Goal: Task Accomplishment & Management: Manage account settings

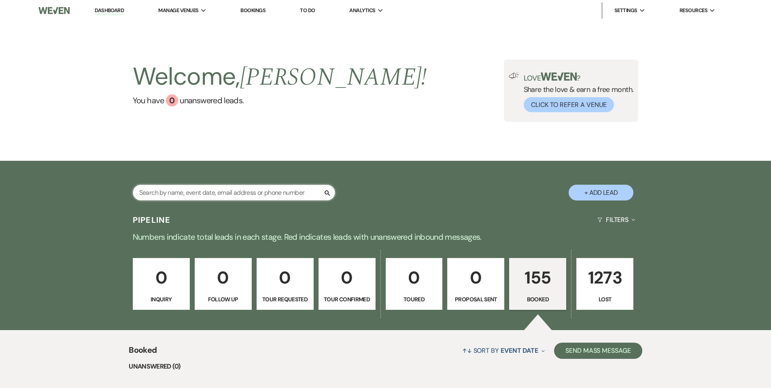
click at [174, 192] on input "text" at bounding box center [234, 193] width 202 height 16
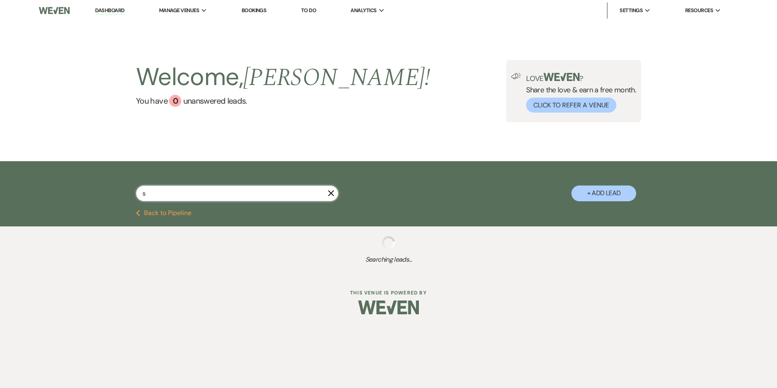
type input "sz"
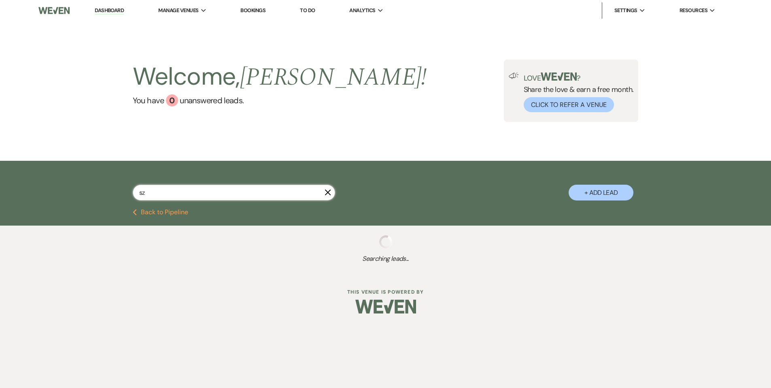
select select "8"
select select "5"
select select "8"
select select "3"
select select "8"
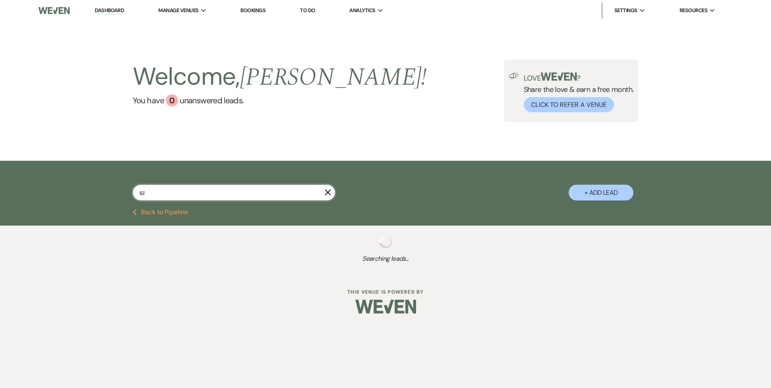
select select "5"
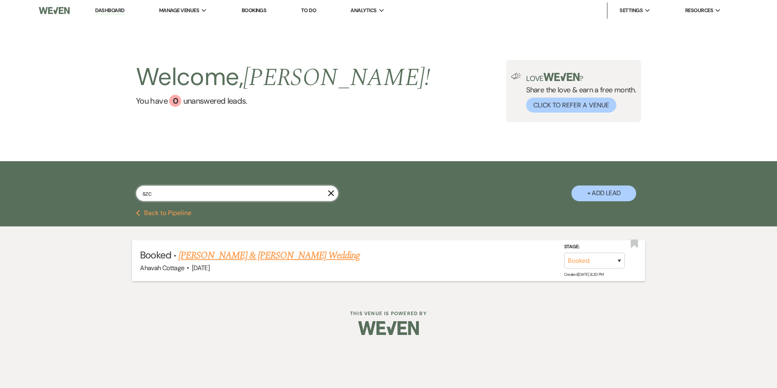
type input "szc"
click at [266, 254] on link "[PERSON_NAME] & [PERSON_NAME] Wedding" at bounding box center [269, 255] width 181 height 15
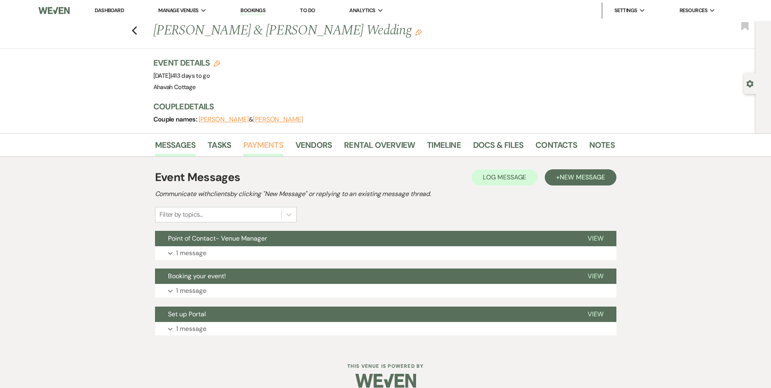
click at [263, 145] on link "Payments" at bounding box center [263, 147] width 40 height 18
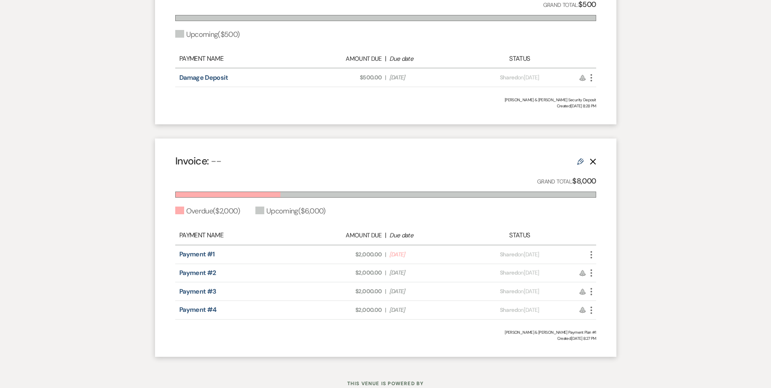
scroll to position [279, 0]
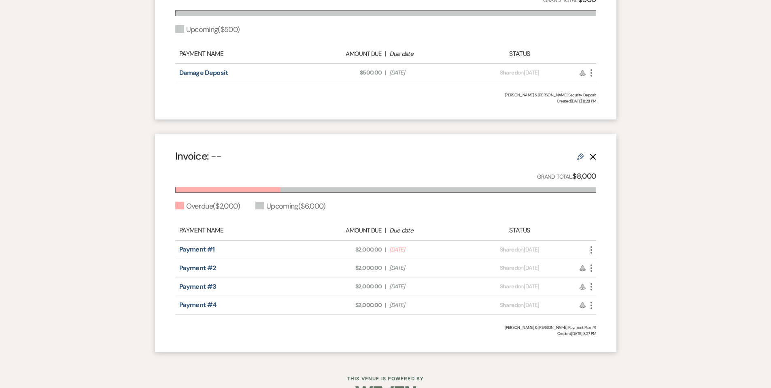
click at [590, 248] on icon "More" at bounding box center [592, 250] width 10 height 10
click at [603, 291] on button "Check [PERSON_NAME] [PERSON_NAME] as Paid" at bounding box center [628, 293] width 82 height 14
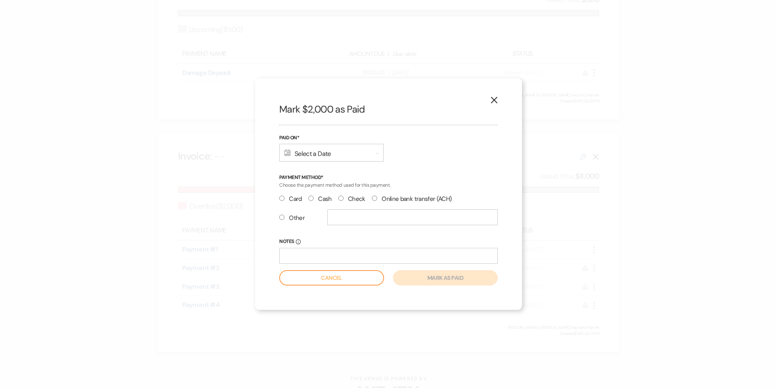
click at [311, 154] on div "Calendar Select a Date Expand" at bounding box center [331, 153] width 104 height 18
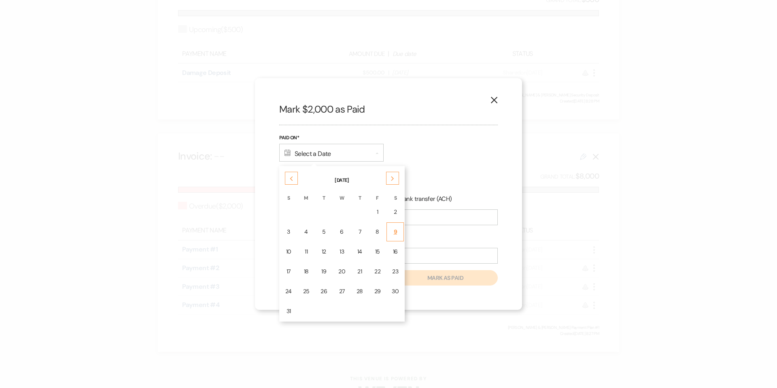
click at [392, 230] on div "9" at bounding box center [395, 232] width 7 height 9
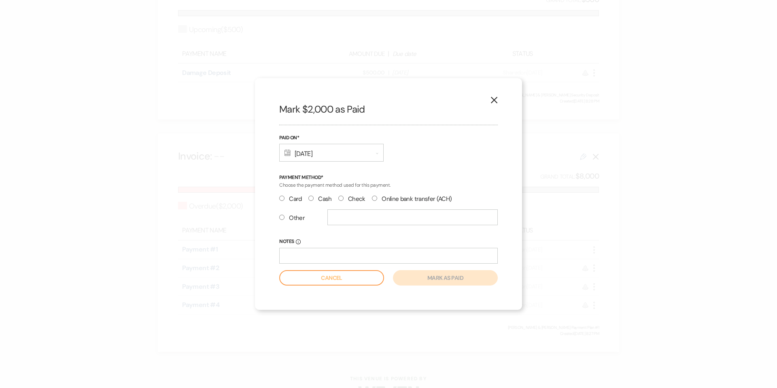
click at [338, 198] on input "Check" at bounding box center [340, 198] width 5 height 5
radio input "true"
click at [416, 277] on button "Mark as paid" at bounding box center [445, 277] width 105 height 15
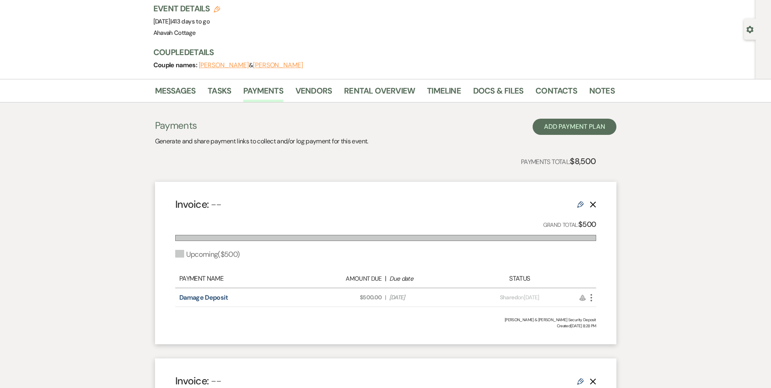
scroll to position [0, 0]
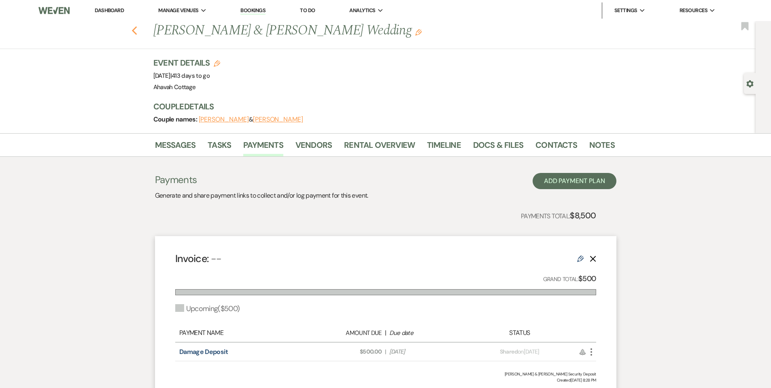
click at [138, 30] on icon "Previous" at bounding box center [135, 31] width 6 height 10
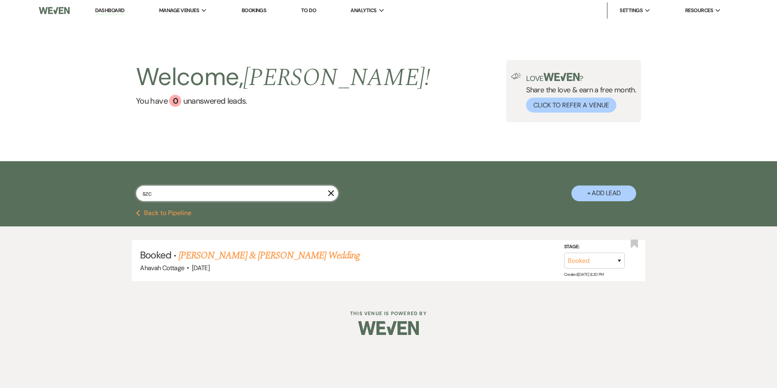
drag, startPoint x: 152, startPoint y: 192, endPoint x: 135, endPoint y: 192, distance: 17.4
click at [136, 192] on input "szc" at bounding box center [237, 193] width 202 height 16
type input "rad"
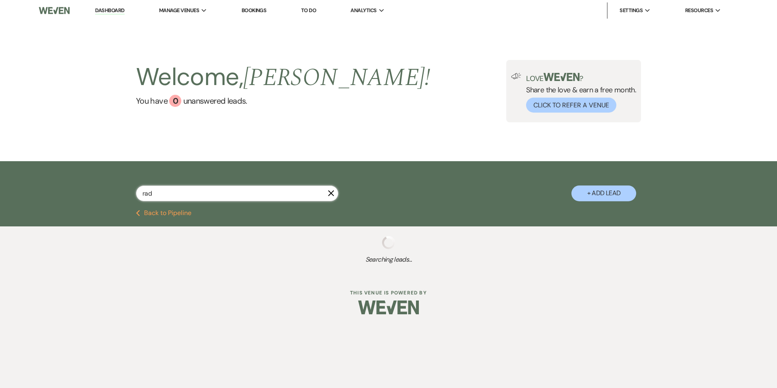
select select "8"
select select "4"
select select "8"
select select "6"
select select "8"
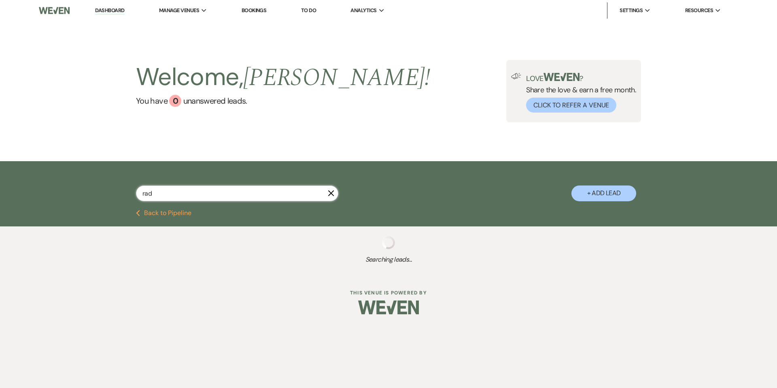
select select "5"
select select "8"
select select "6"
select select "8"
select select "5"
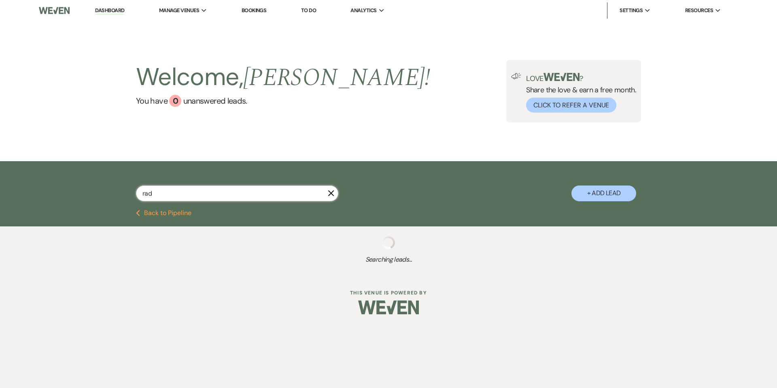
select select "8"
select select "6"
select select "8"
select select "5"
select select "8"
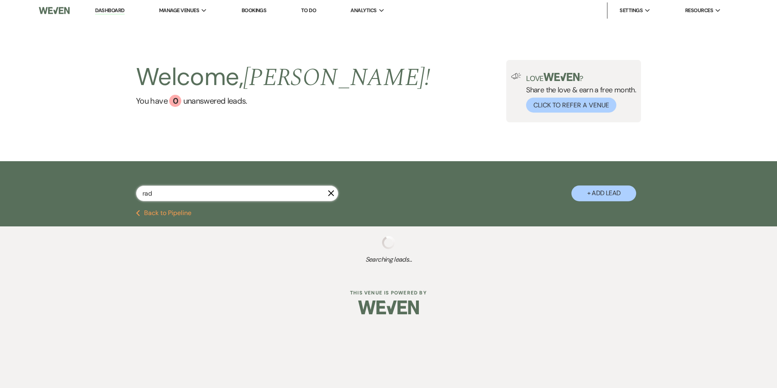
select select "5"
select select "8"
select select "5"
select select "8"
select select "6"
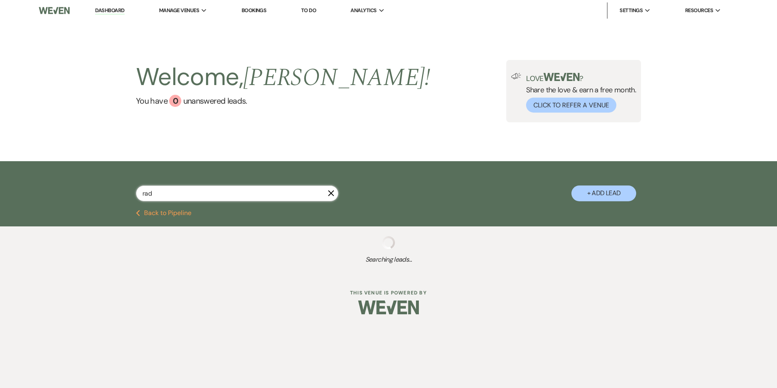
select select "8"
select select "5"
select select "8"
select select "5"
select select "8"
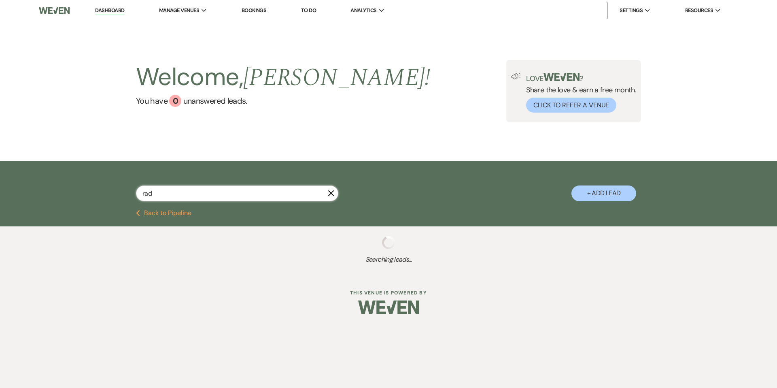
select select "5"
select select "8"
select select "9"
select select "8"
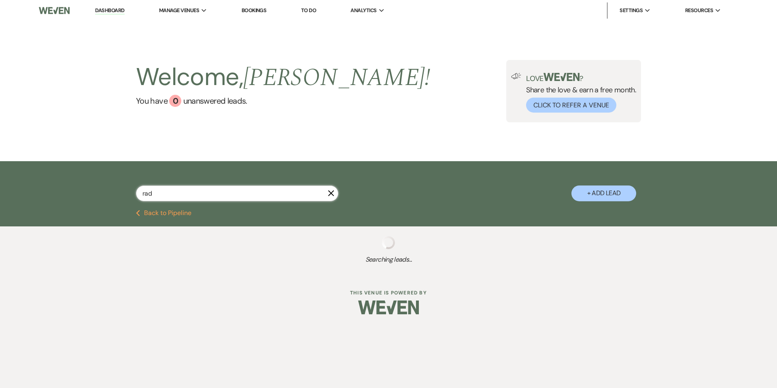
select select "5"
select select "8"
select select "7"
select select "8"
select select "5"
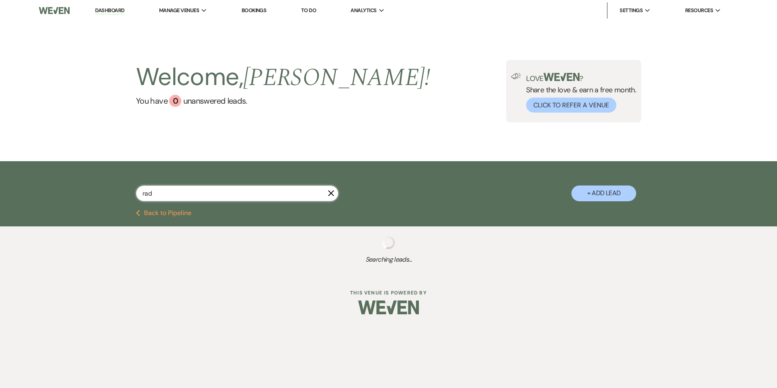
select select "8"
select select "5"
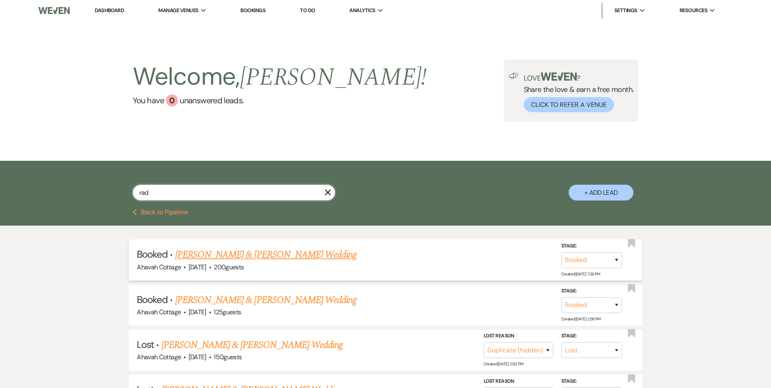
type input "rad"
click at [202, 255] on link "[PERSON_NAME] & [PERSON_NAME] Wedding" at bounding box center [265, 254] width 181 height 15
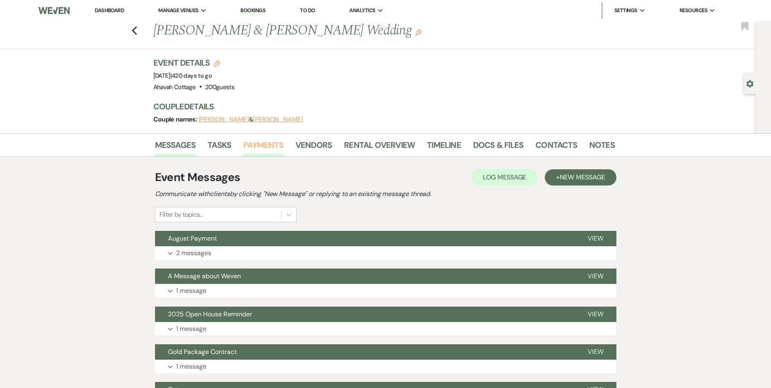
click at [260, 142] on link "Payments" at bounding box center [263, 147] width 40 height 18
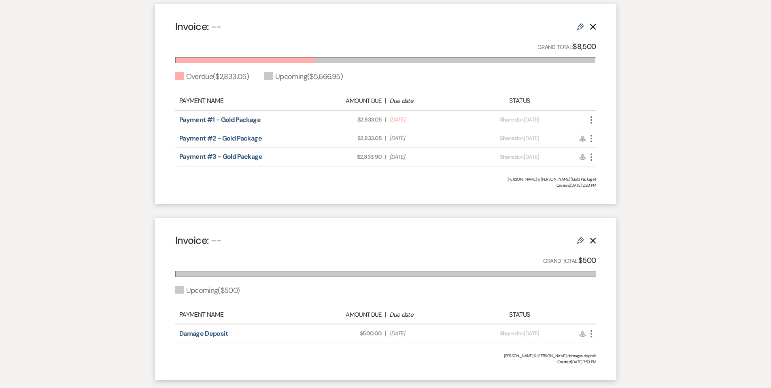
scroll to position [231, 0]
click at [591, 119] on icon "More" at bounding box center [592, 121] width 10 height 10
click at [597, 162] on icon "Check Mark" at bounding box center [599, 164] width 6 height 6
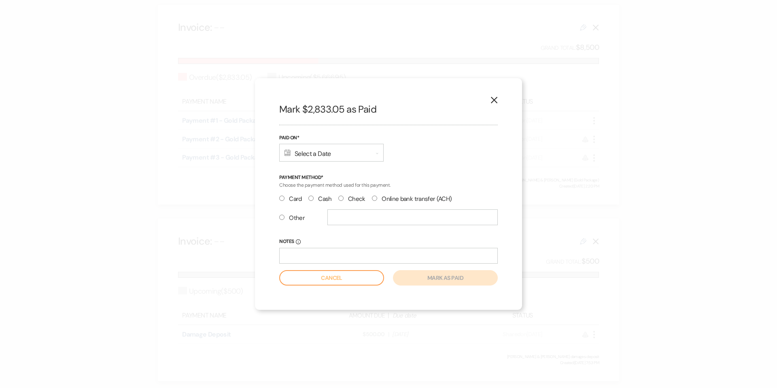
click at [342, 153] on div "Calendar Select a Date Expand" at bounding box center [331, 153] width 104 height 18
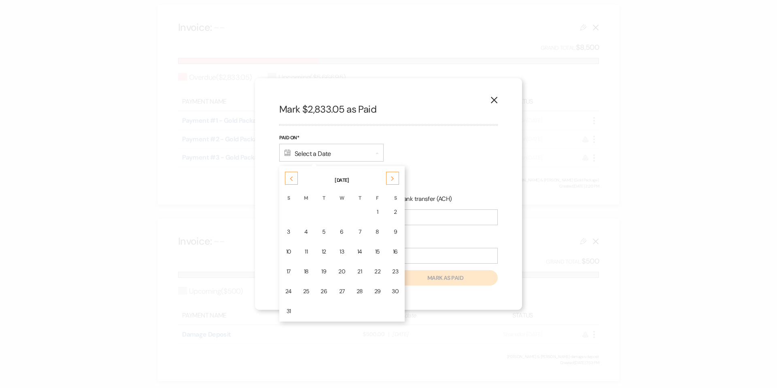
click at [380, 230] on td "8" at bounding box center [377, 231] width 17 height 19
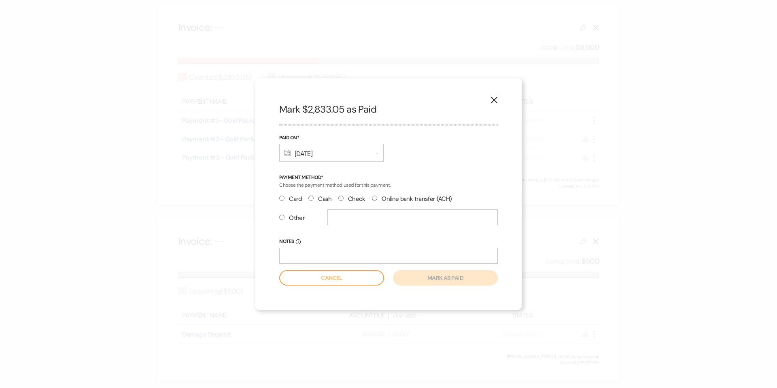
click at [339, 196] on input "Check" at bounding box center [340, 198] width 5 height 5
radio input "true"
click at [430, 276] on button "Mark as paid" at bounding box center [445, 277] width 105 height 15
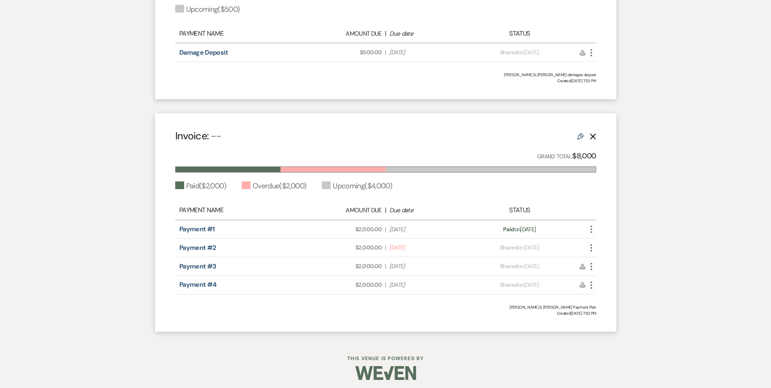
scroll to position [514, 0]
click at [593, 246] on icon "More" at bounding box center [592, 247] width 10 height 10
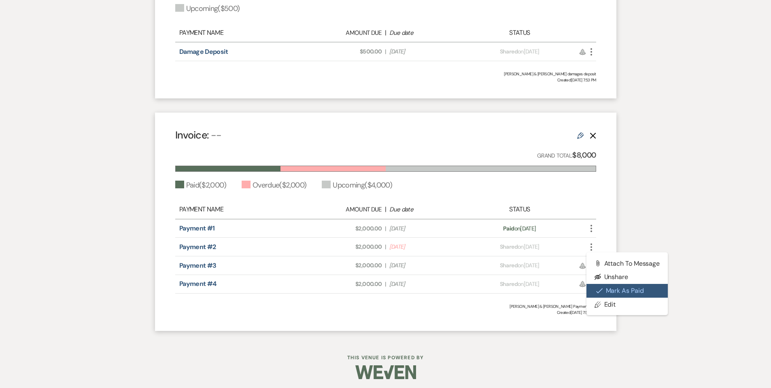
click at [608, 290] on button "Check [PERSON_NAME] [PERSON_NAME] as Paid" at bounding box center [628, 291] width 82 height 14
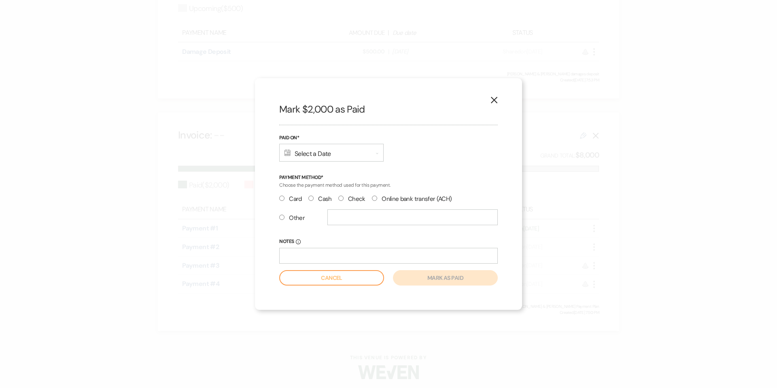
click at [300, 151] on div "Calendar Select a Date Expand" at bounding box center [331, 153] width 104 height 18
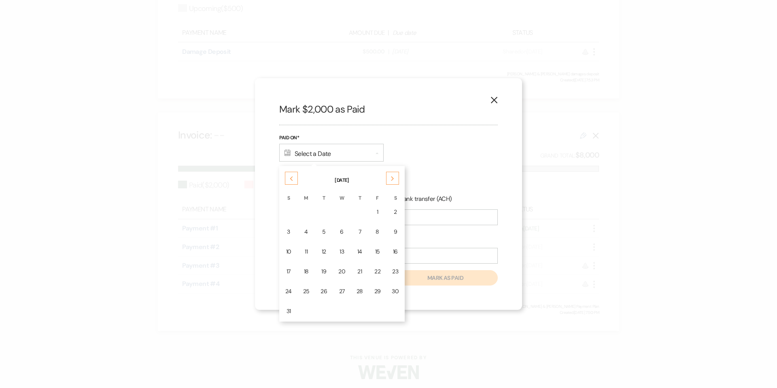
click at [379, 230] on div "8" at bounding box center [377, 232] width 6 height 9
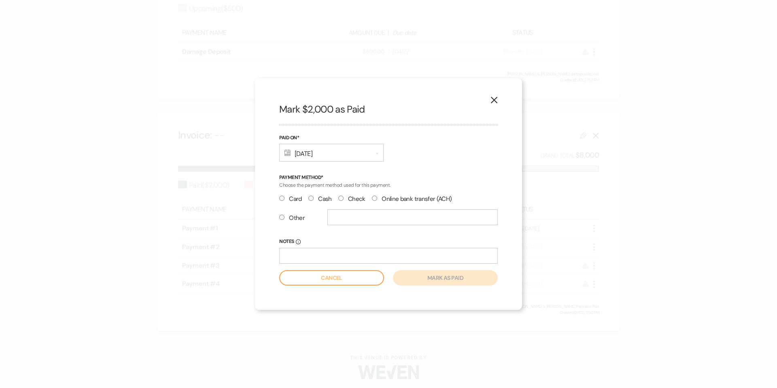
click at [340, 199] on input "Check" at bounding box center [340, 198] width 5 height 5
radio input "true"
click at [429, 279] on button "Mark as paid" at bounding box center [445, 277] width 105 height 15
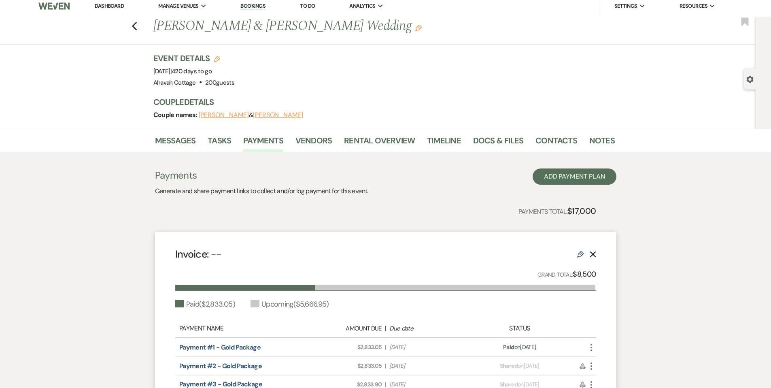
scroll to position [0, 0]
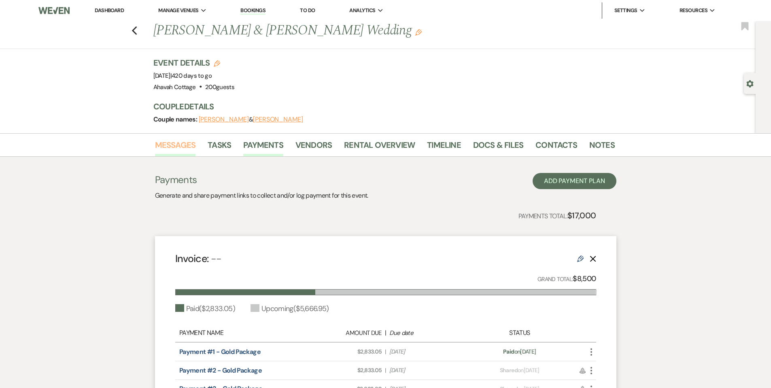
click at [179, 144] on link "Messages" at bounding box center [175, 147] width 41 height 18
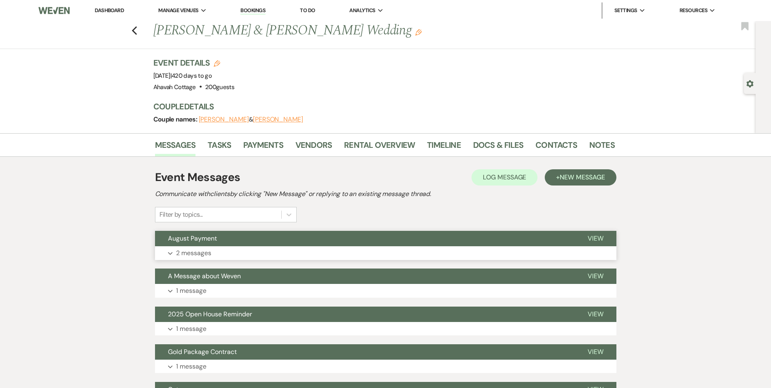
click at [192, 254] on p "2 messages" at bounding box center [193, 253] width 35 height 11
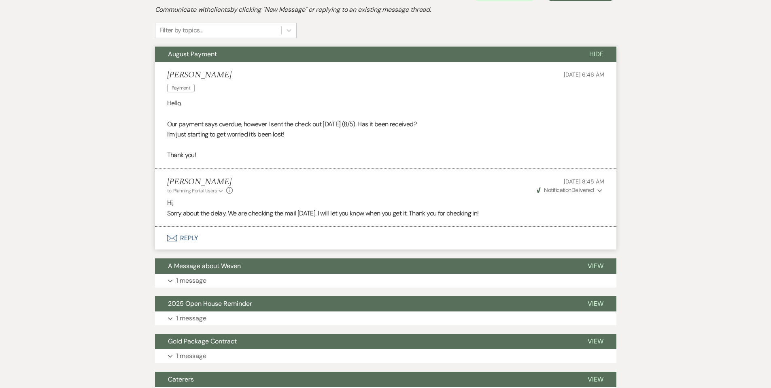
scroll to position [186, 0]
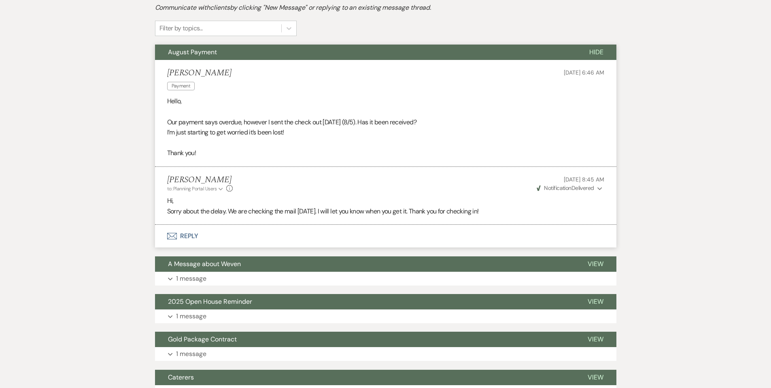
click at [187, 235] on button "Envelope Reply" at bounding box center [386, 236] width 462 height 23
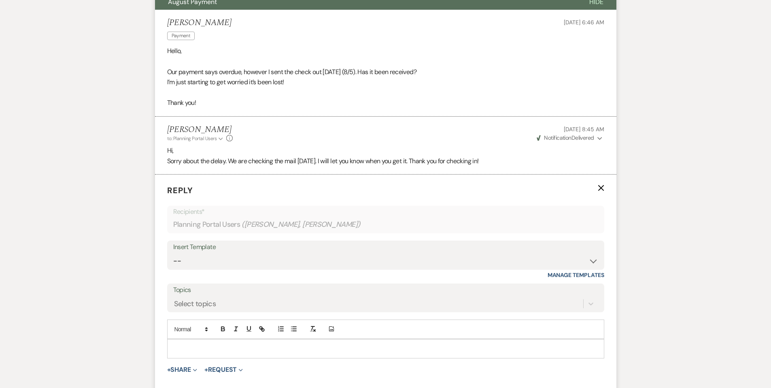
scroll to position [315, 0]
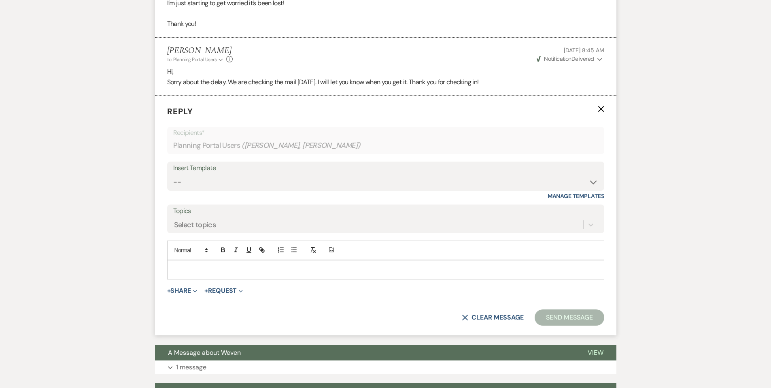
click at [194, 267] on p at bounding box center [386, 269] width 424 height 9
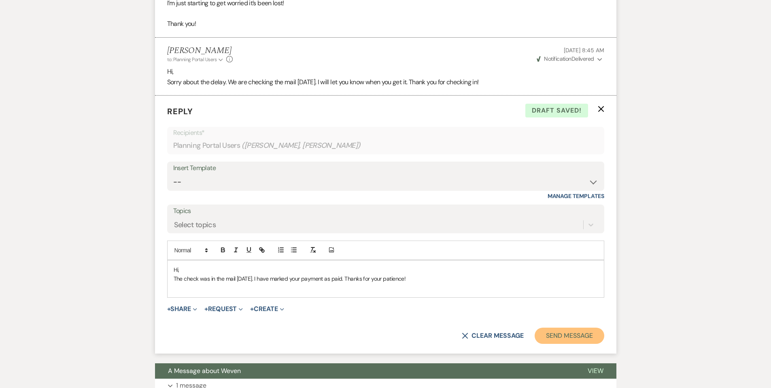
click at [547, 337] on button "Send Message" at bounding box center [569, 336] width 69 height 16
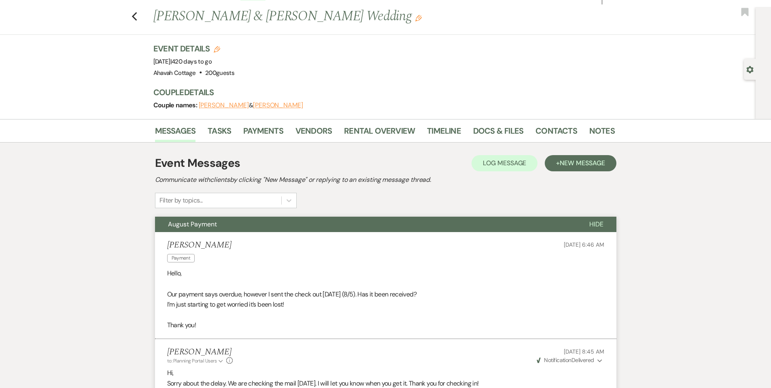
scroll to position [0, 0]
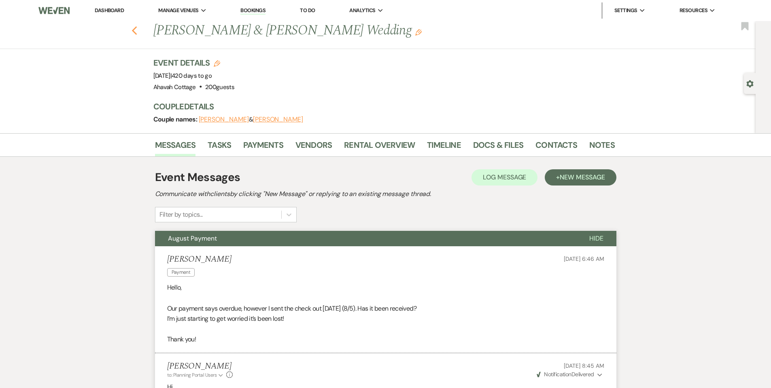
click at [136, 30] on use "button" at bounding box center [134, 30] width 5 height 9
select select "8"
select select "4"
select select "8"
select select "6"
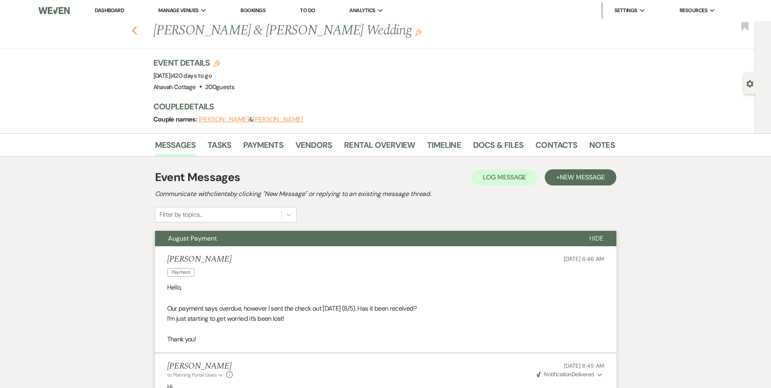
select select "8"
select select "5"
select select "8"
select select "6"
select select "8"
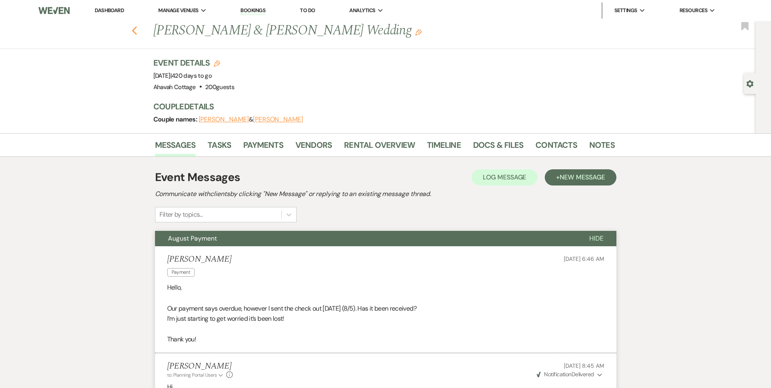
select select "5"
select select "8"
select select "6"
select select "8"
select select "5"
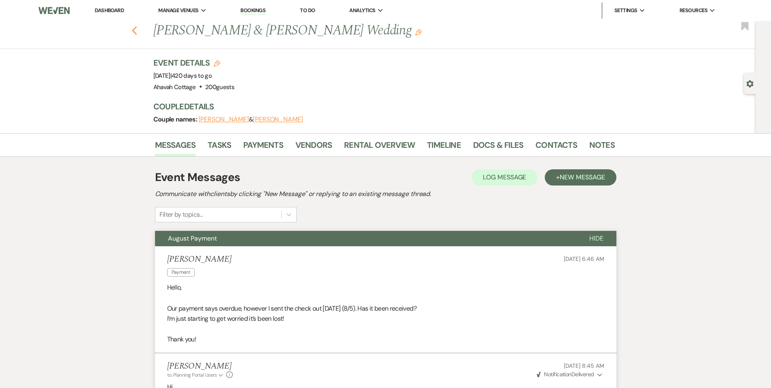
select select "8"
select select "5"
select select "8"
select select "5"
select select "8"
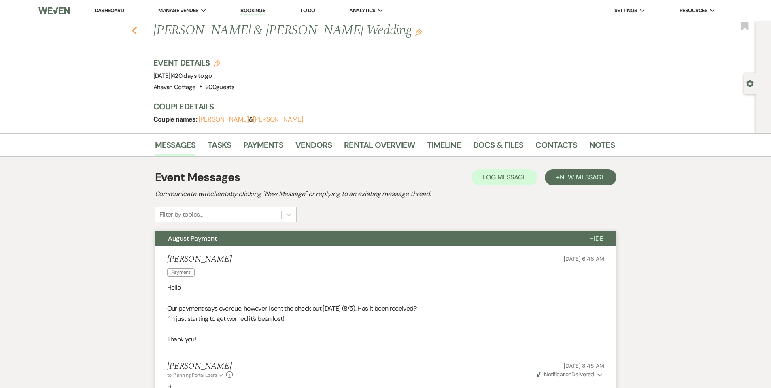
select select "6"
select select "8"
select select "5"
select select "8"
select select "5"
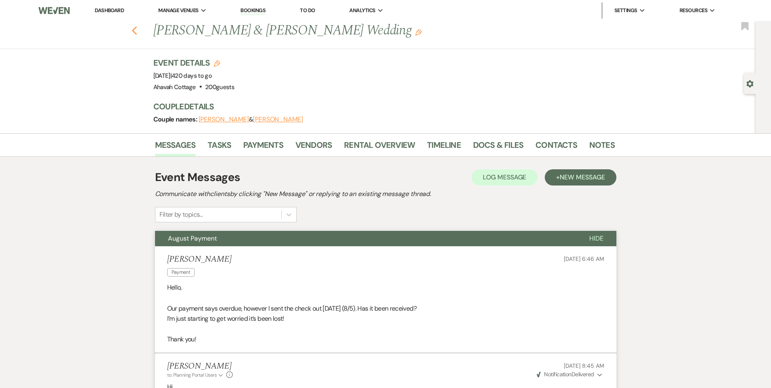
select select "8"
select select "5"
select select "8"
select select "9"
select select "8"
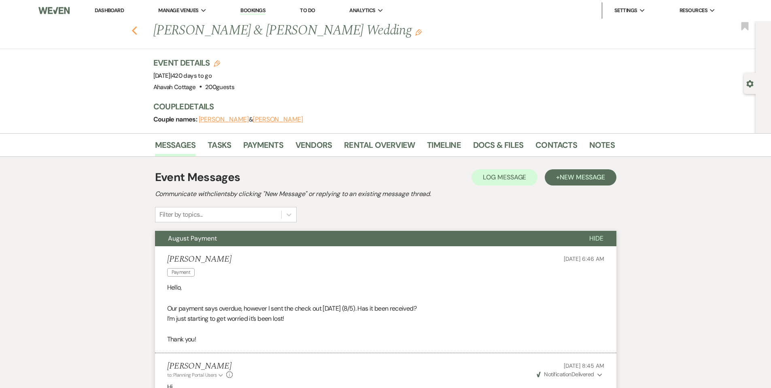
select select "8"
select select "5"
select select "8"
select select "7"
select select "8"
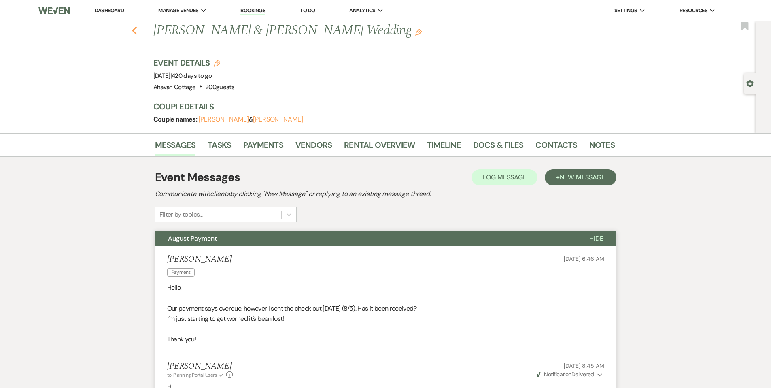
select select "5"
select select "8"
select select "5"
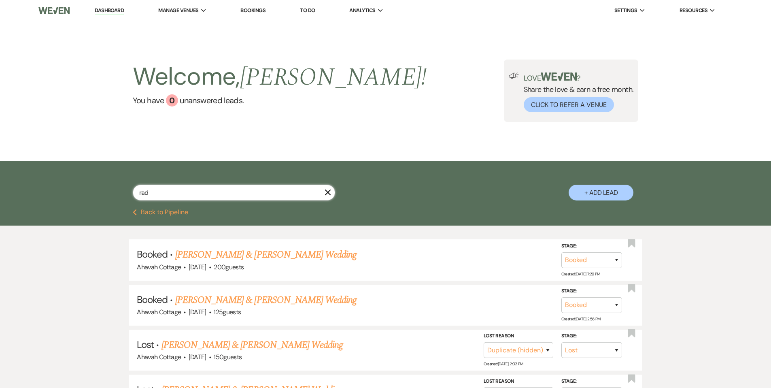
drag, startPoint x: 153, startPoint y: 194, endPoint x: 134, endPoint y: 191, distance: 19.6
click at [134, 191] on input "rad" at bounding box center [234, 193] width 202 height 16
type input "spe"
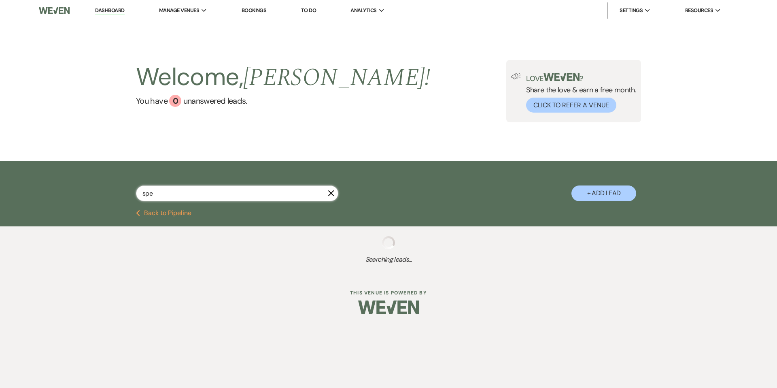
select select "8"
select select "1"
select select "8"
select select "6"
select select "8"
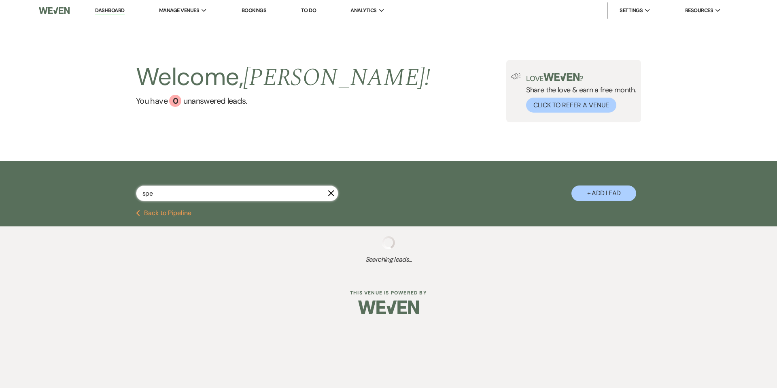
select select "5"
select select "8"
select select "5"
select select "8"
select select "5"
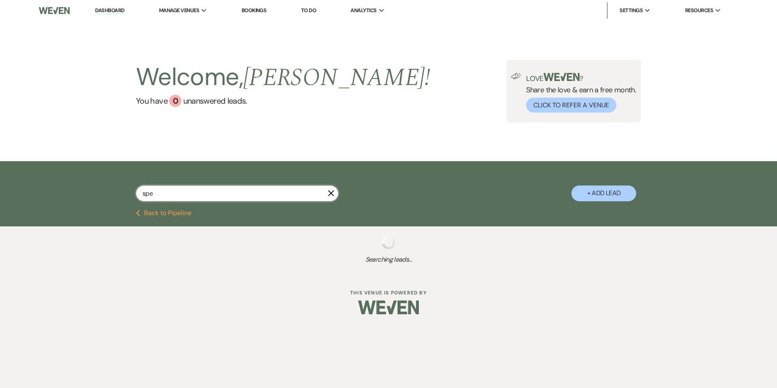
select select "8"
select select "11"
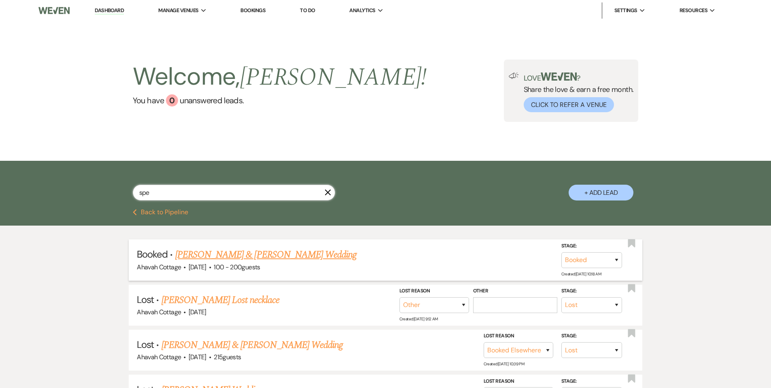
type input "spe"
click at [205, 257] on link "[PERSON_NAME] & [PERSON_NAME] Wedding" at bounding box center [265, 254] width 181 height 15
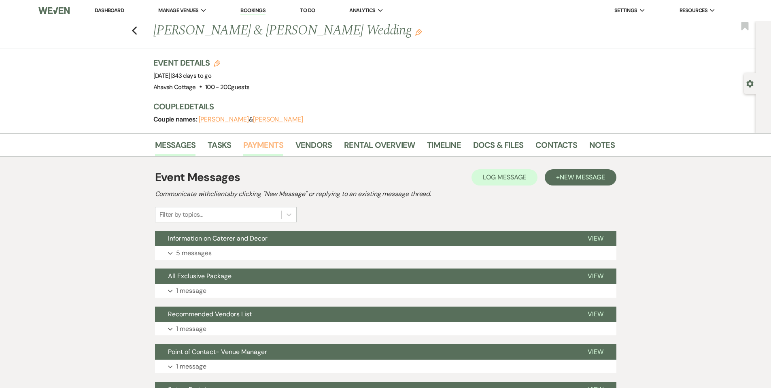
click at [260, 144] on link "Payments" at bounding box center [263, 147] width 40 height 18
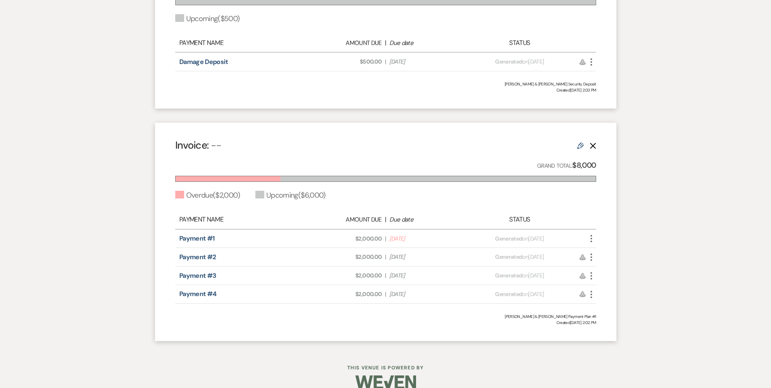
scroll to position [517, 0]
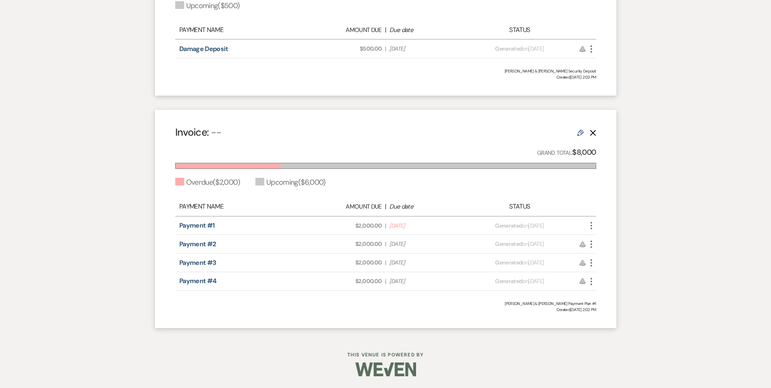
click at [593, 224] on icon "More" at bounding box center [592, 226] width 10 height 10
click at [602, 265] on button "Check [PERSON_NAME] [PERSON_NAME] as Paid" at bounding box center [628, 269] width 82 height 14
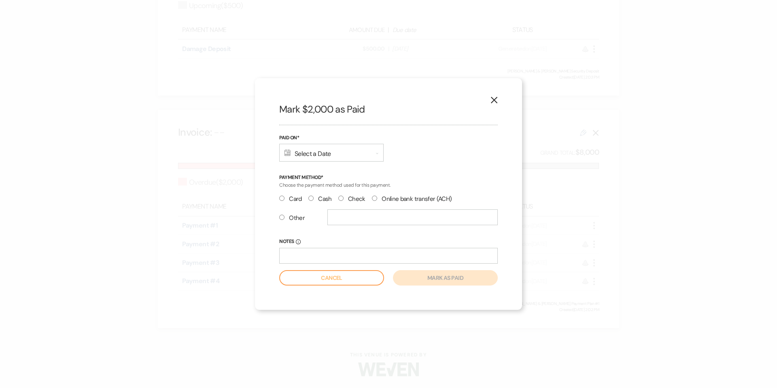
click at [305, 154] on div "Calendar Select a Date Expand" at bounding box center [331, 153] width 104 height 18
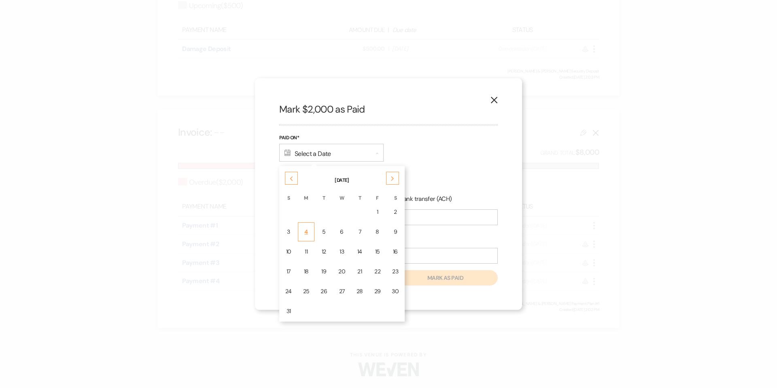
click at [308, 227] on td "4" at bounding box center [306, 231] width 17 height 19
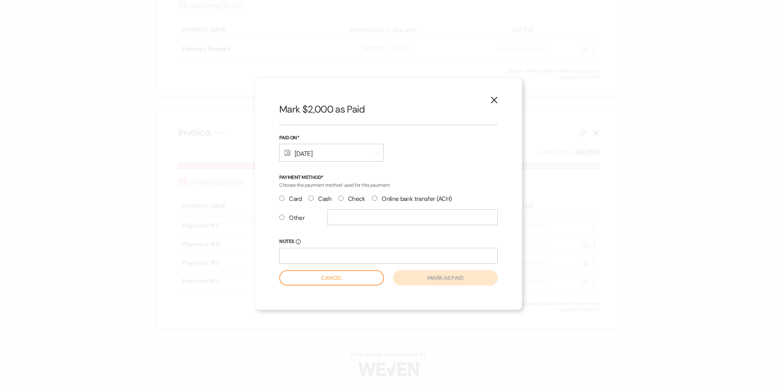
click at [340, 198] on input "Check" at bounding box center [340, 198] width 5 height 5
radio input "true"
click at [426, 275] on button "Mark as paid" at bounding box center [445, 277] width 105 height 15
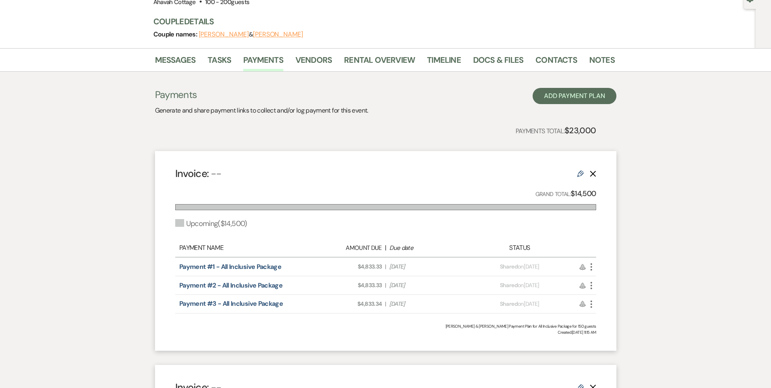
scroll to position [0, 0]
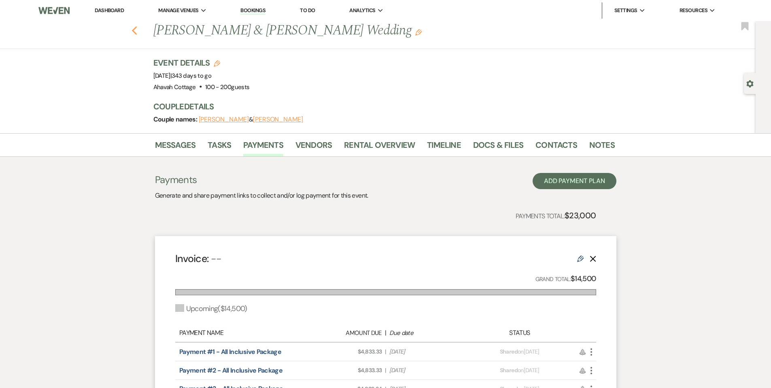
click at [136, 30] on use "button" at bounding box center [134, 30] width 5 height 9
select select "8"
select select "1"
select select "8"
select select "6"
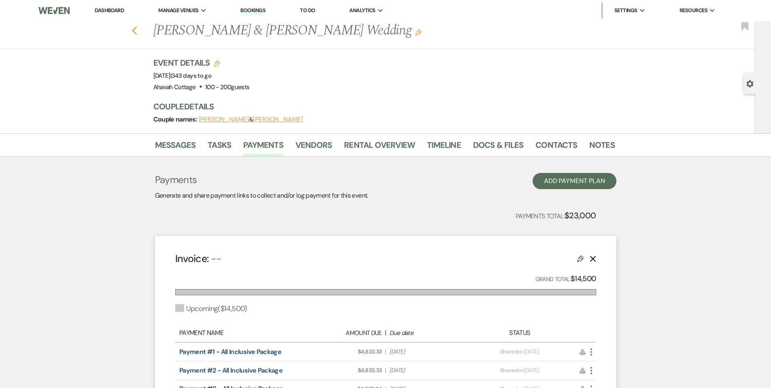
select select "8"
select select "5"
select select "8"
select select "5"
select select "8"
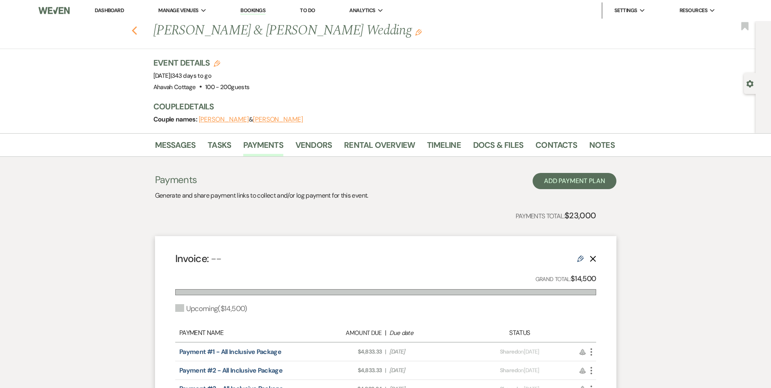
select select "5"
select select "8"
select select "11"
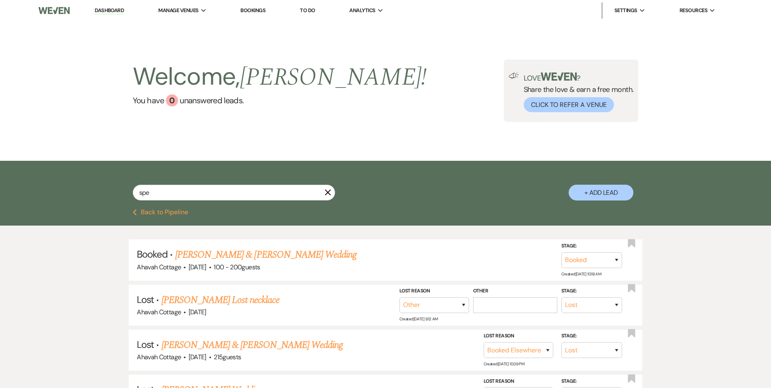
click at [329, 193] on icon "X" at bounding box center [328, 192] width 6 height 6
